Goal: Task Accomplishment & Management: Manage account settings

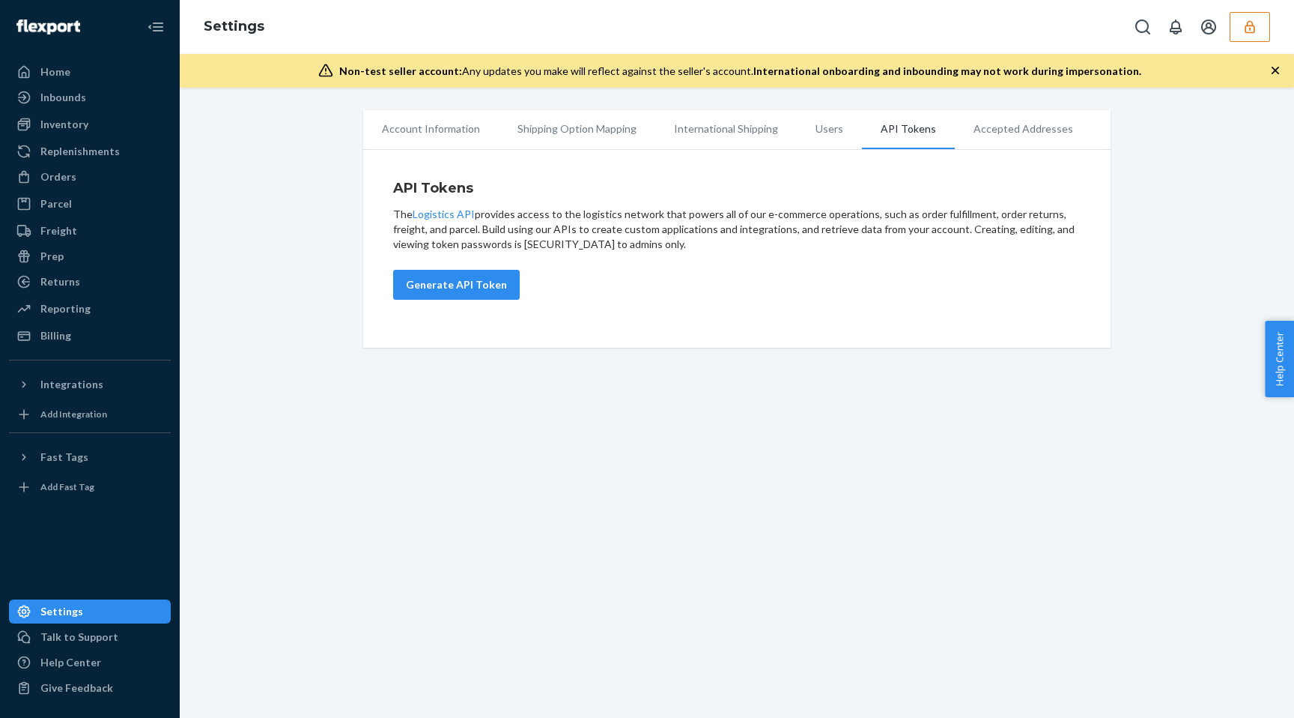
click at [771, 516] on div "Account Information Shipping Option Mapping International Shipping Users API To…" at bounding box center [737, 403] width 1114 height 630
click at [1249, 18] on button "button" at bounding box center [1250, 27] width 40 height 30
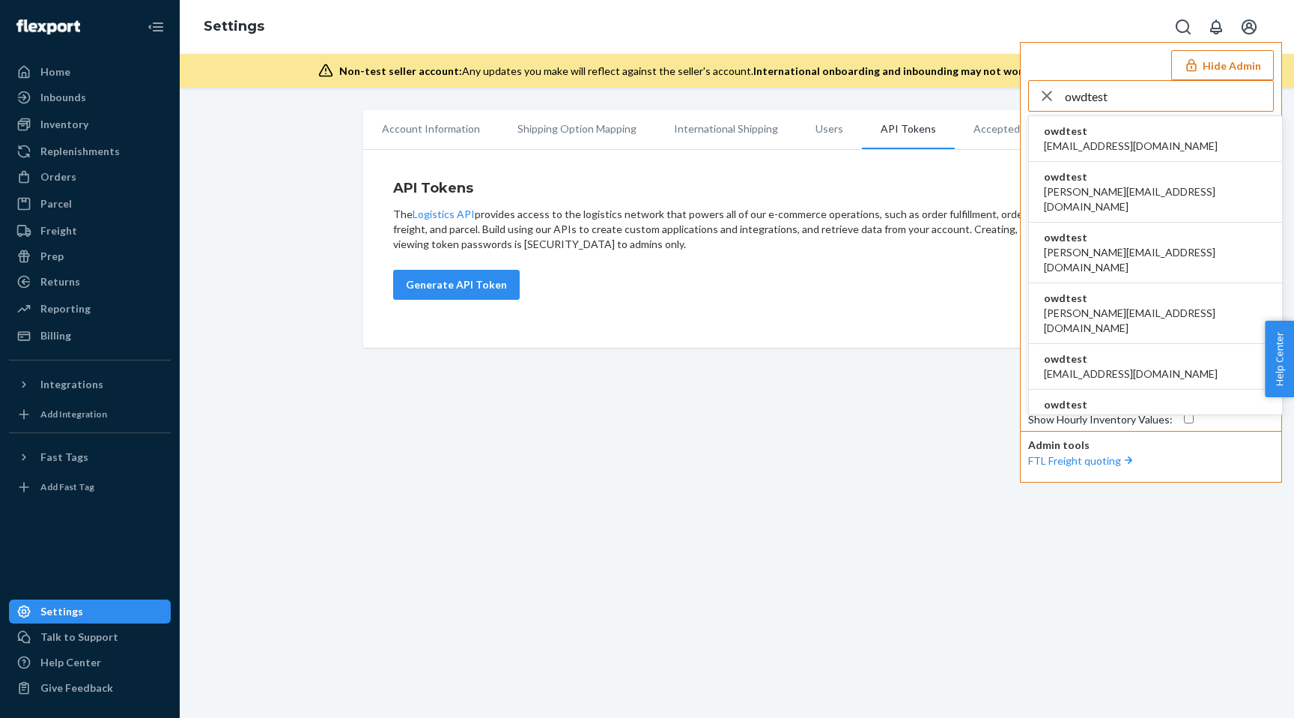
type input "owdtest"
click at [1144, 143] on span "[EMAIL_ADDRESS][DOMAIN_NAME]" at bounding box center [1131, 146] width 174 height 15
